Goal: Transaction & Acquisition: Obtain resource

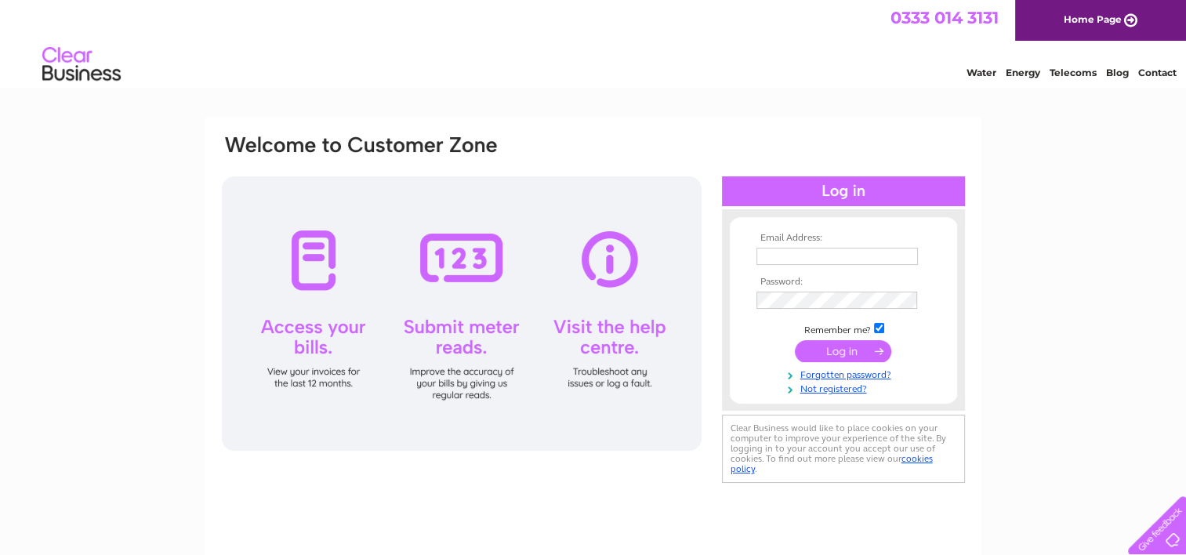
type input "[EMAIL_ADDRESS][DOMAIN_NAME]"
click at [839, 353] on input "submit" at bounding box center [843, 351] width 96 height 22
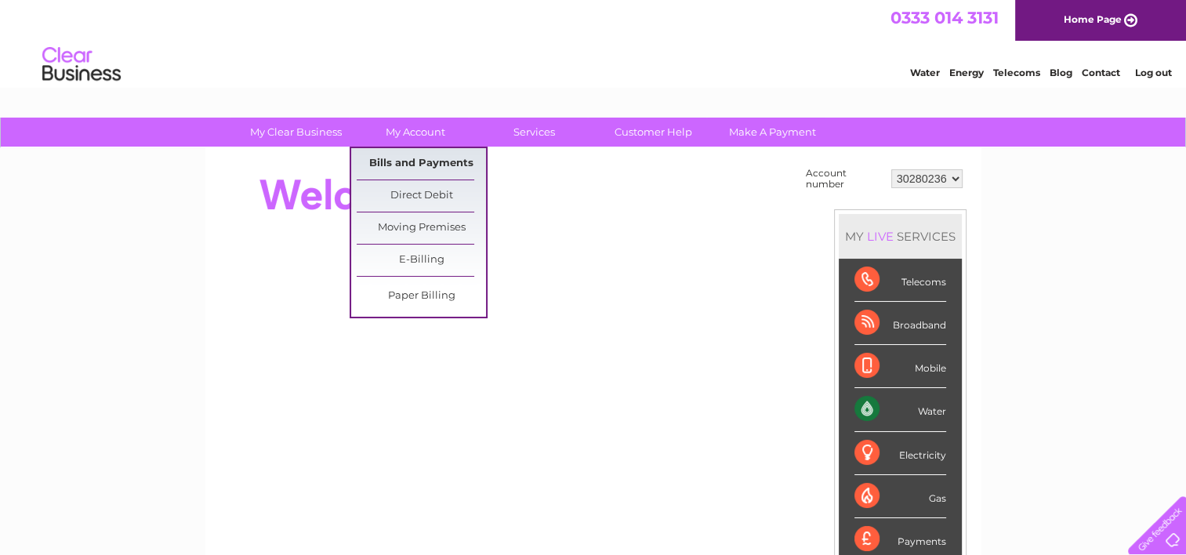
click at [414, 155] on link "Bills and Payments" at bounding box center [421, 163] width 129 height 31
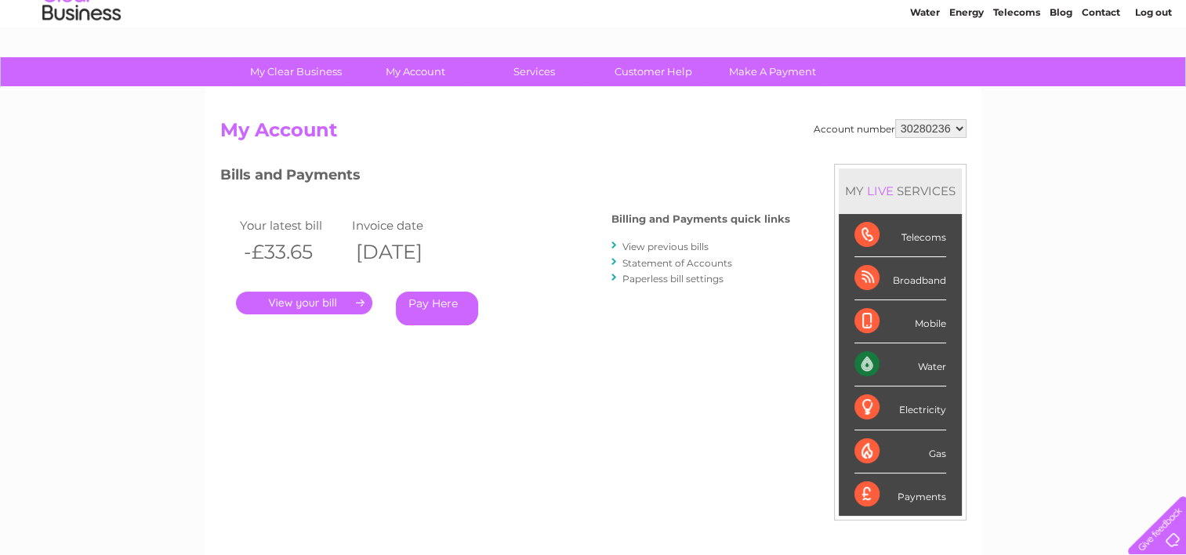
scroll to position [78, 0]
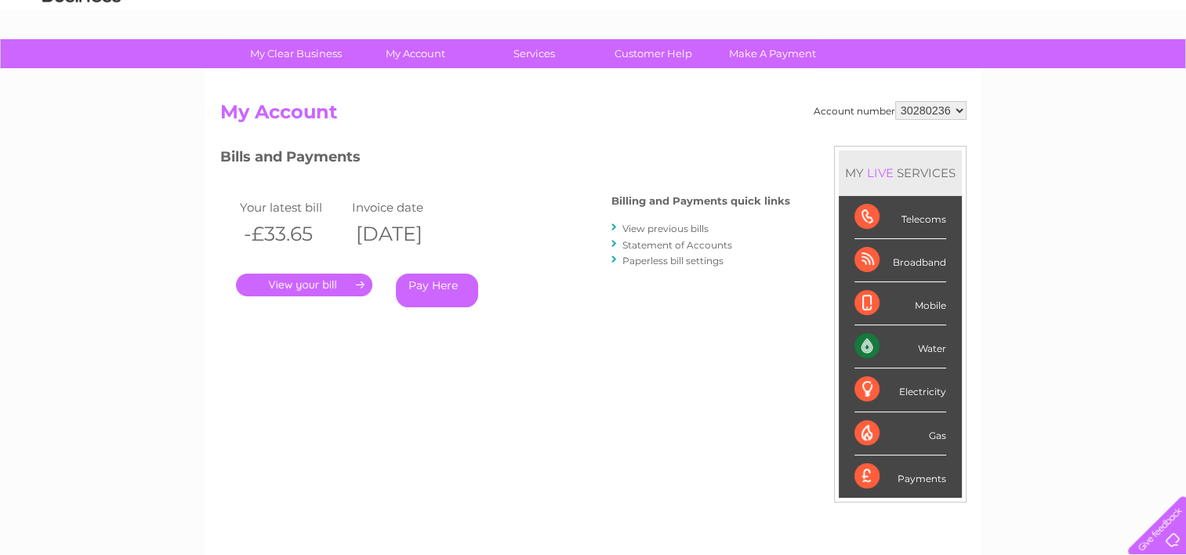
click at [328, 278] on link "." at bounding box center [304, 285] width 136 height 23
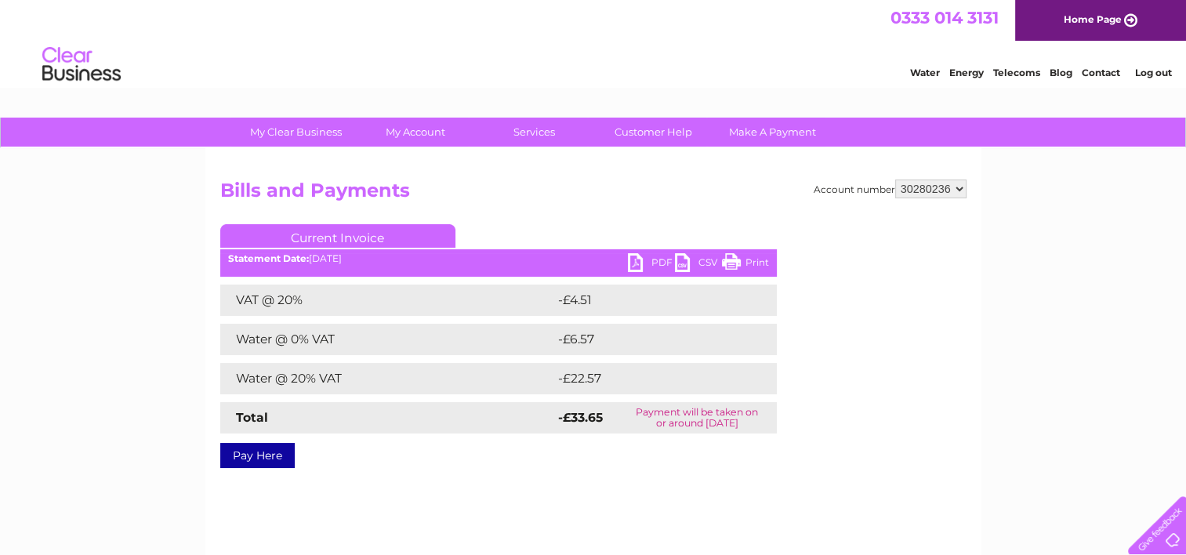
click at [640, 260] on link "PDF" at bounding box center [651, 264] width 47 height 23
click at [922, 188] on select "30280236 30311962" at bounding box center [930, 189] width 71 height 19
select select "30311962"
click at [895, 180] on select "30280236 30311962" at bounding box center [930, 189] width 71 height 19
click at [305, 229] on link "Current Invoice" at bounding box center [337, 236] width 235 height 24
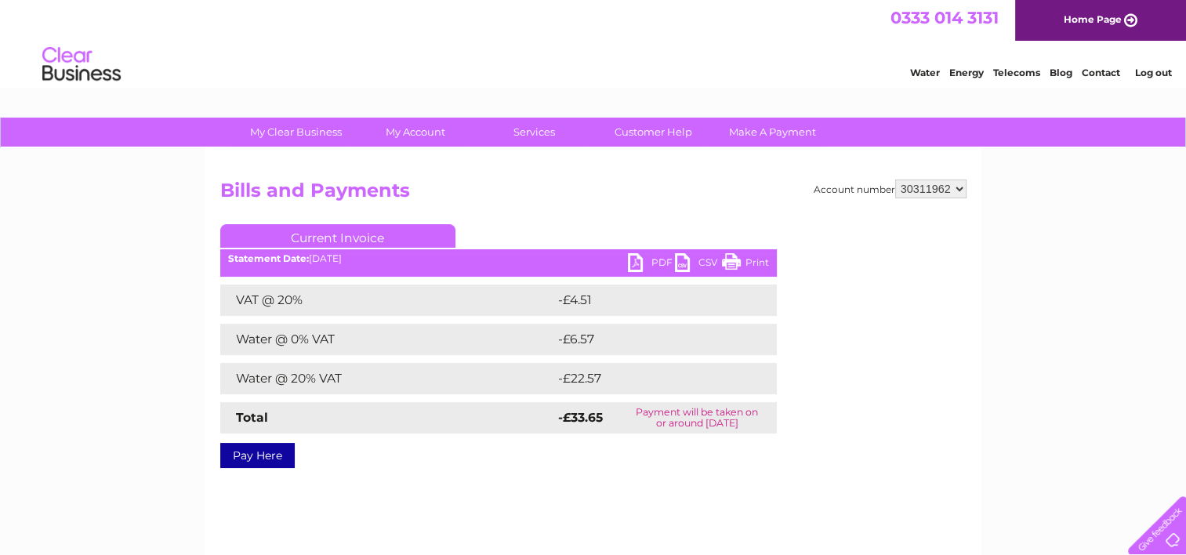
drag, startPoint x: 305, startPoint y: 229, endPoint x: 712, endPoint y: 198, distance: 408.0
click at [713, 198] on h2 "Bills and Payments" at bounding box center [593, 195] width 746 height 30
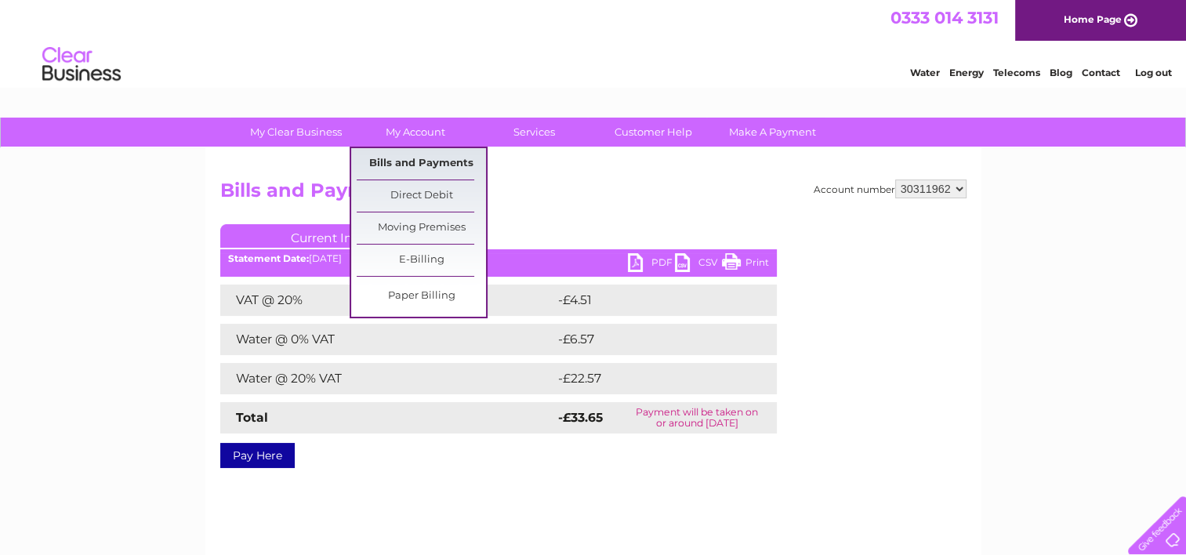
click at [432, 158] on link "Bills and Payments" at bounding box center [421, 163] width 129 height 31
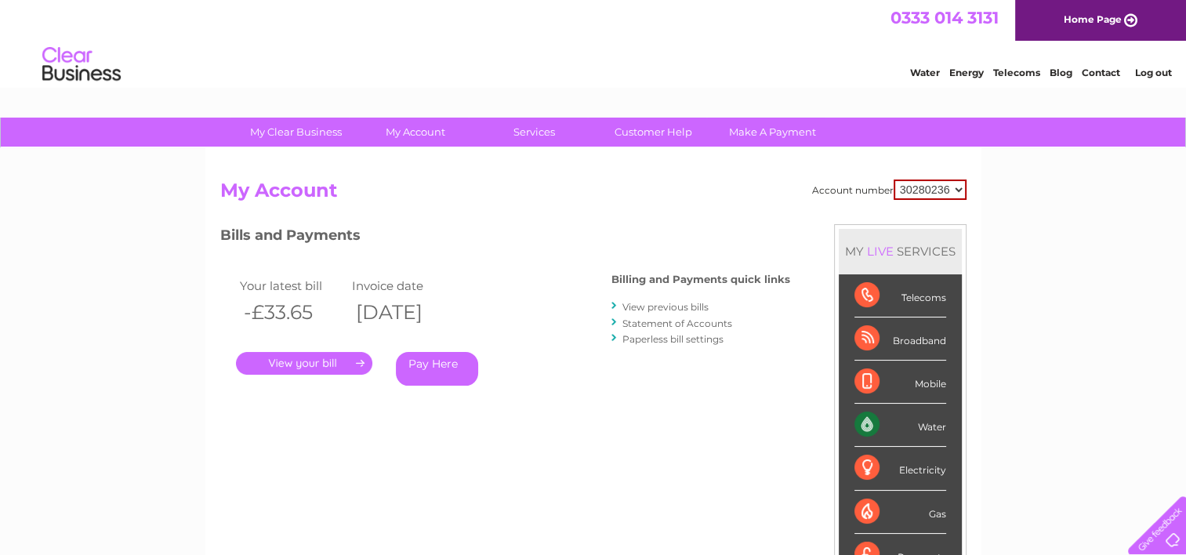
click at [943, 198] on select "30280236 30311962" at bounding box center [930, 190] width 73 height 20
select select "30311962"
click at [894, 180] on select "30280236 30311962" at bounding box center [930, 190] width 73 height 20
click at [285, 362] on link "." at bounding box center [304, 363] width 136 height 23
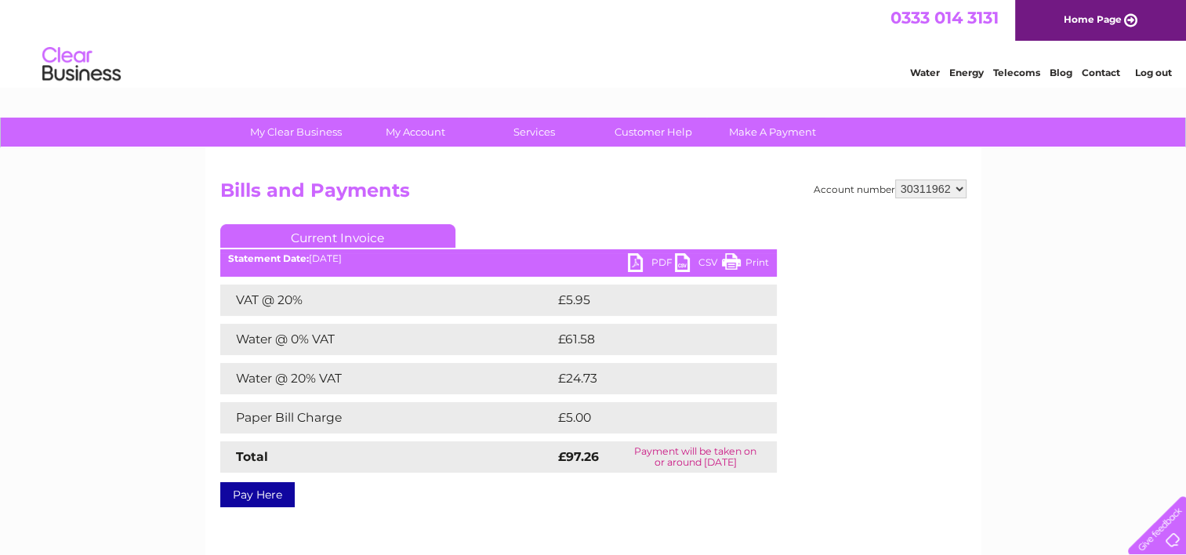
click at [651, 261] on link "PDF" at bounding box center [651, 264] width 47 height 23
